Goal: Task Accomplishment & Management: Use online tool/utility

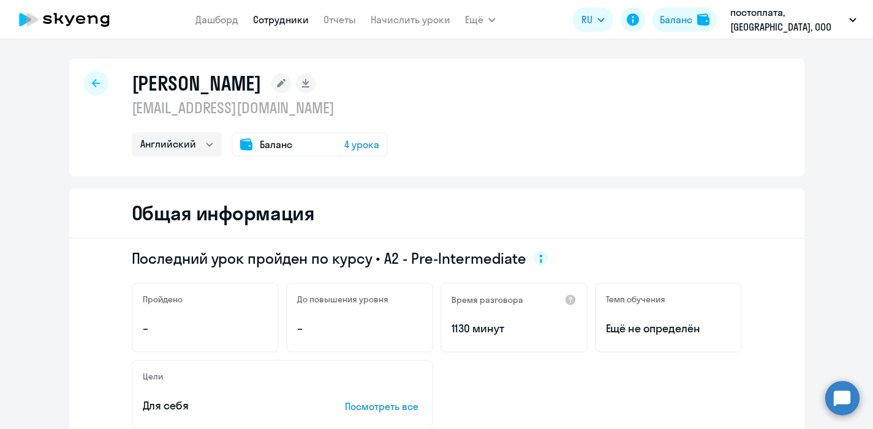
select select "english"
click at [267, 19] on link "Сотрудники" at bounding box center [281, 19] width 56 height 12
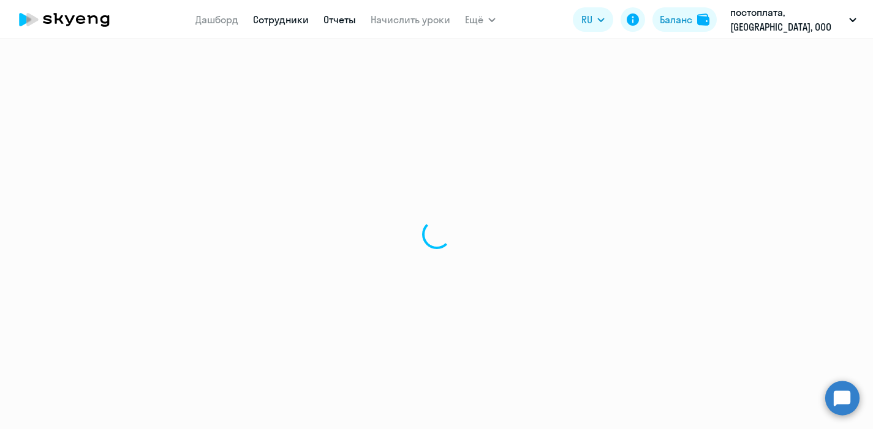
click at [340, 21] on link "Отчеты" at bounding box center [339, 19] width 32 height 12
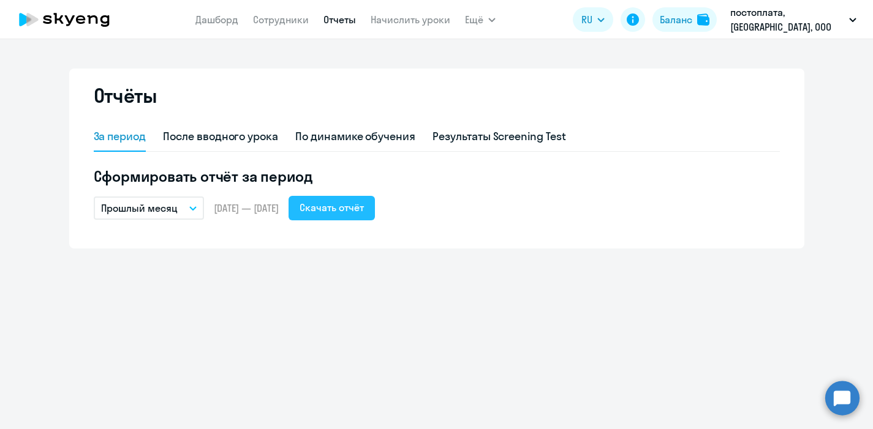
click at [355, 207] on div "Скачать отчёт" at bounding box center [331, 207] width 64 height 15
